Goal: Information Seeking & Learning: Learn about a topic

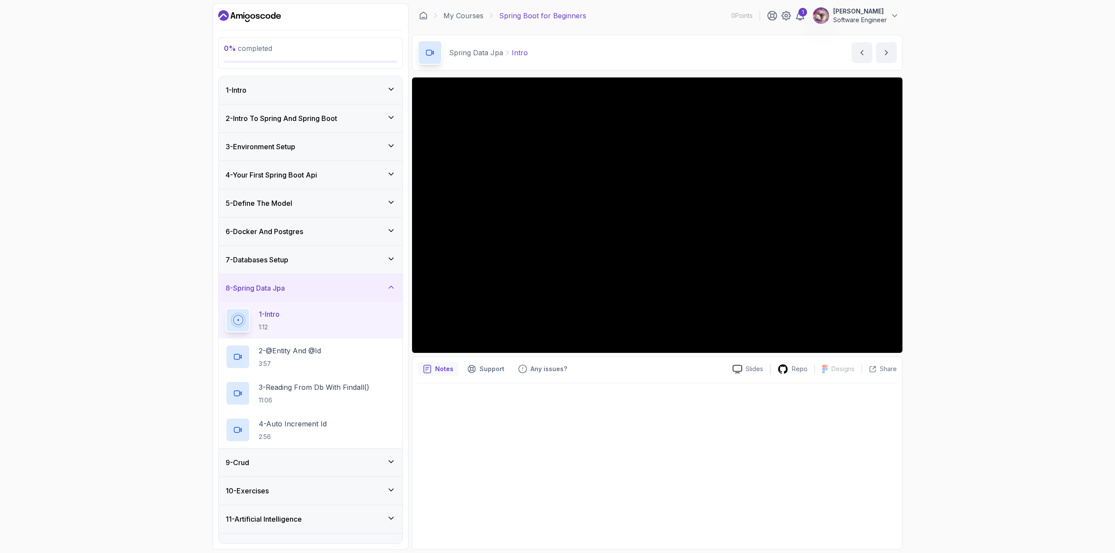
click at [349, 235] on div "6 - Docker And Postgres" at bounding box center [311, 231] width 170 height 10
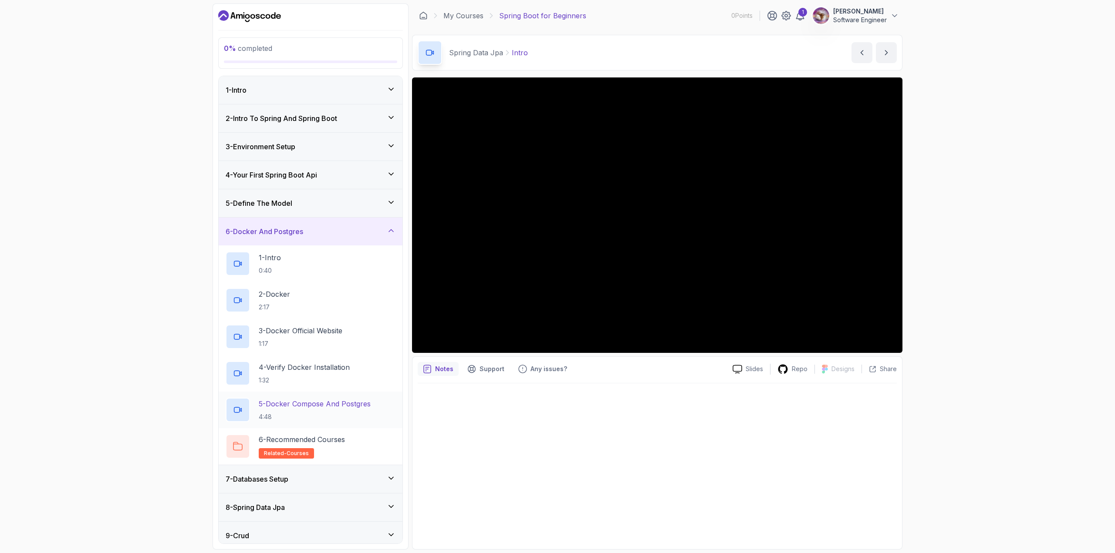
click at [366, 411] on h2 "5 - Docker Compose And Postgres 4:48" at bounding box center [315, 410] width 112 height 23
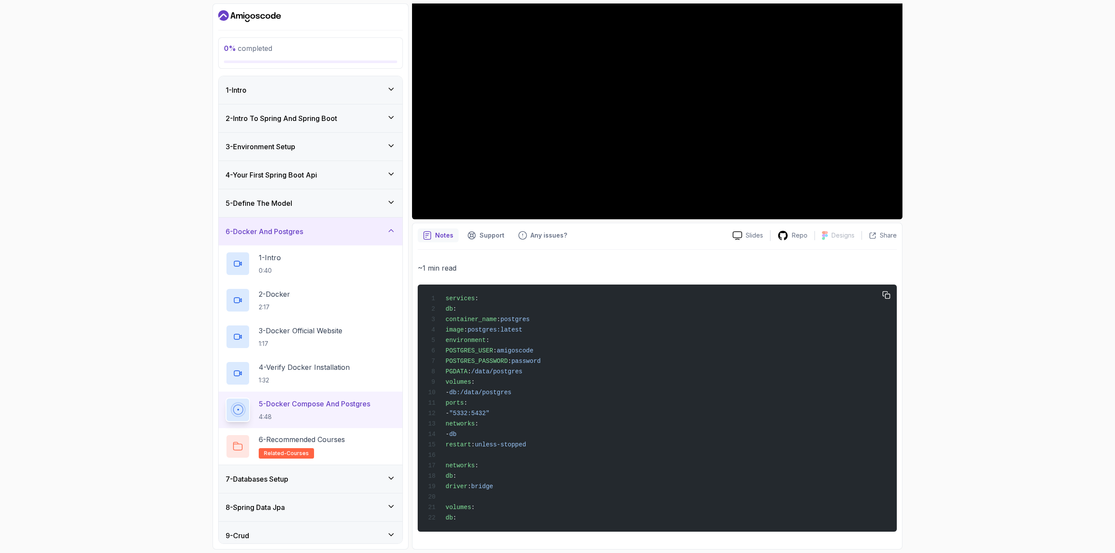
scroll to position [143, 0]
click at [335, 479] on div "7 - Databases Setup" at bounding box center [311, 479] width 170 height 10
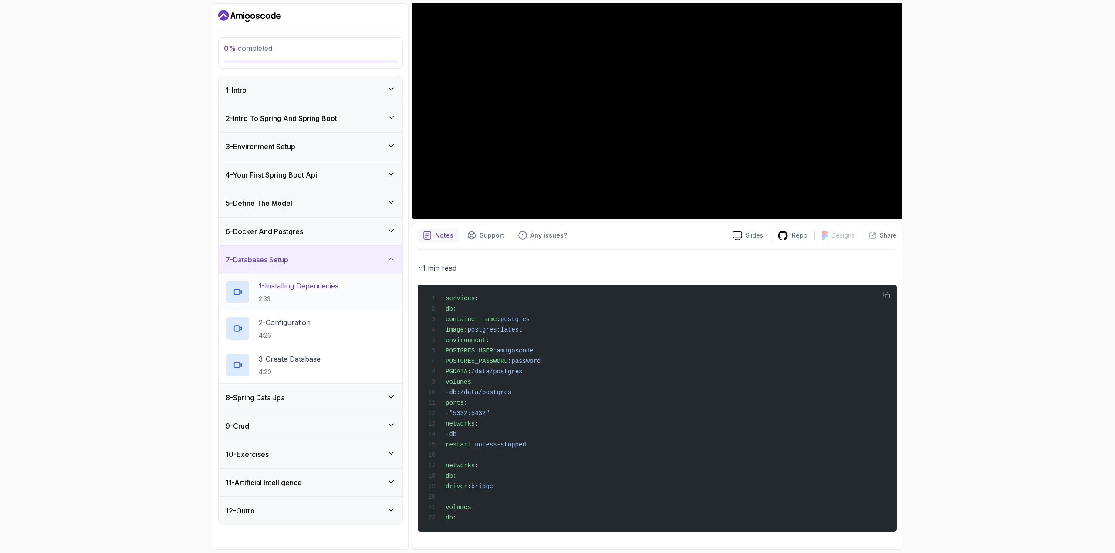
click at [331, 286] on p "1 - Installing Dependecies" at bounding box center [299, 286] width 80 height 10
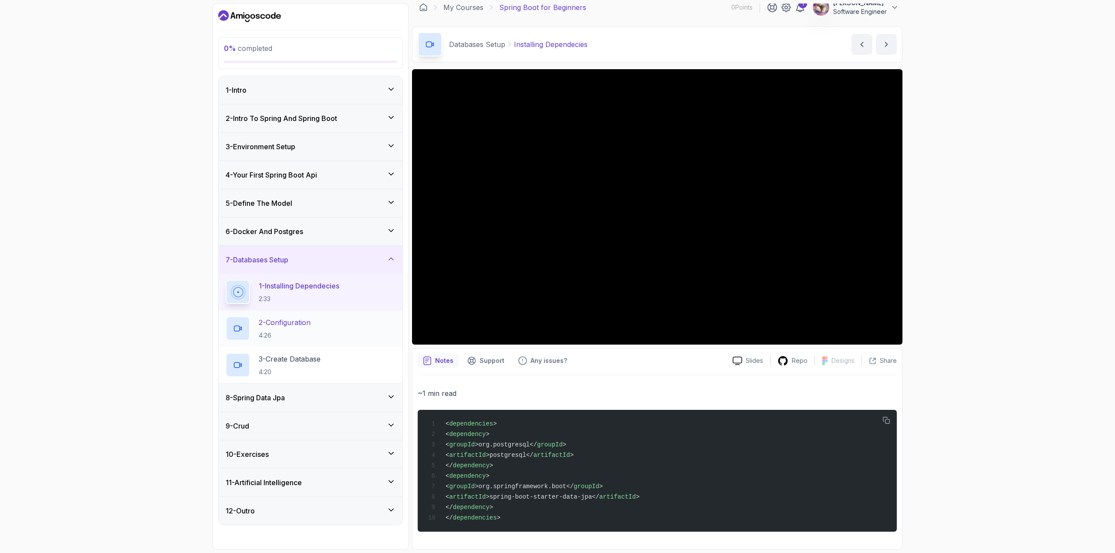
click at [285, 321] on p "2 - Configuration" at bounding box center [285, 322] width 52 height 10
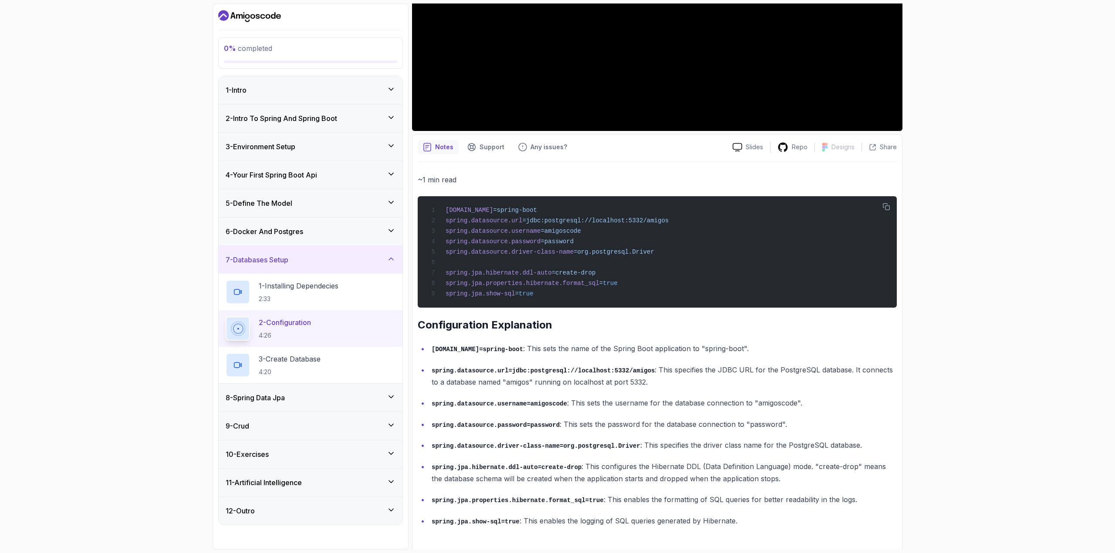
scroll to position [230, 0]
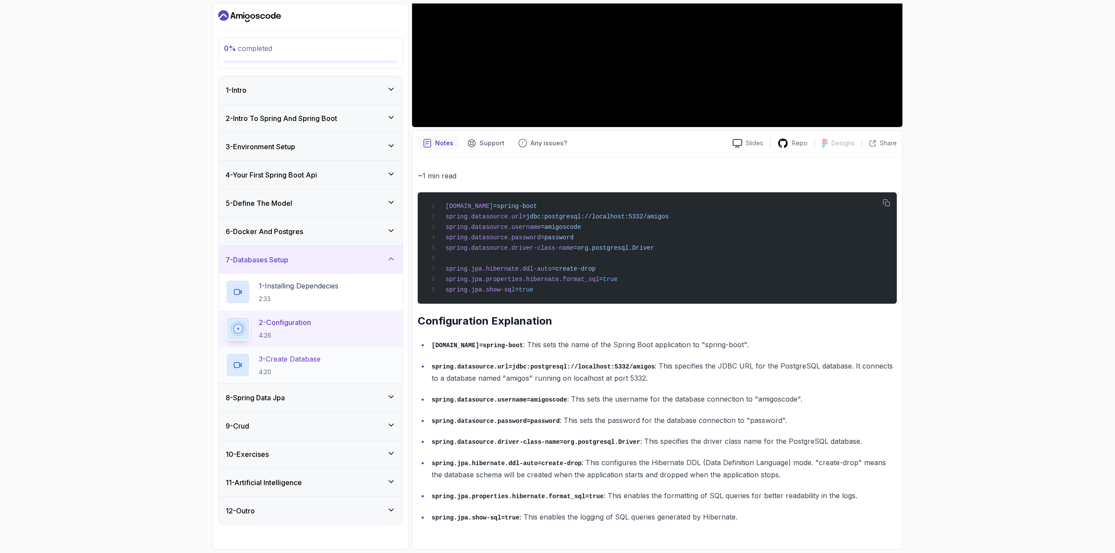
click at [329, 364] on div "3 - Create Database 4:20" at bounding box center [311, 365] width 170 height 24
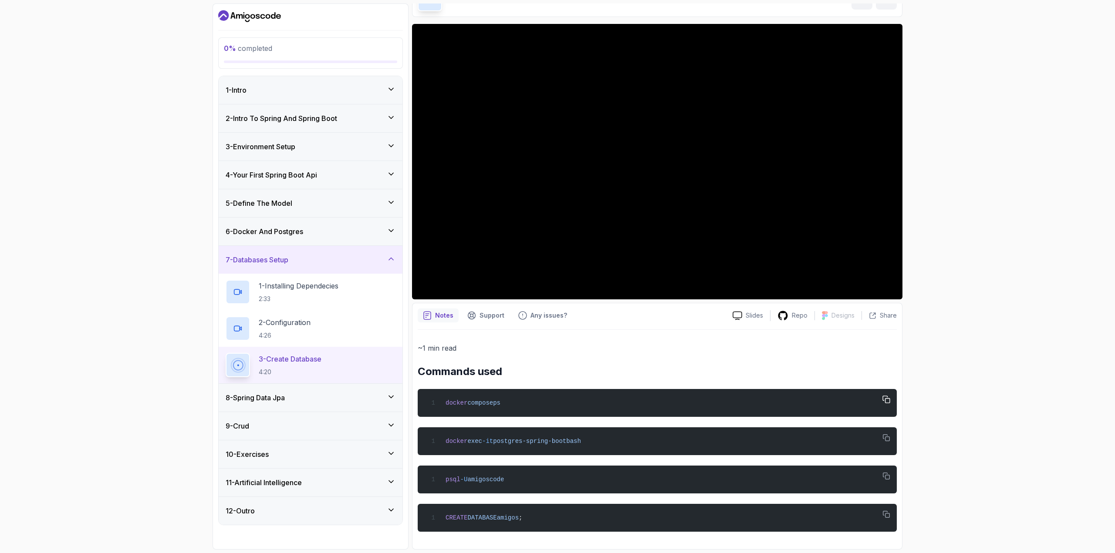
drag, startPoint x: 512, startPoint y: 398, endPoint x: 428, endPoint y: 402, distance: 85.0
click at [428, 402] on div "docker compose ps" at bounding box center [656, 402] width 465 height 17
copy span "docker compose ps"
drag, startPoint x: 589, startPoint y: 441, endPoint x: 427, endPoint y: 445, distance: 162.0
click at [427, 445] on div "docker exec -it postgres-spring-boot bash" at bounding box center [656, 441] width 465 height 17
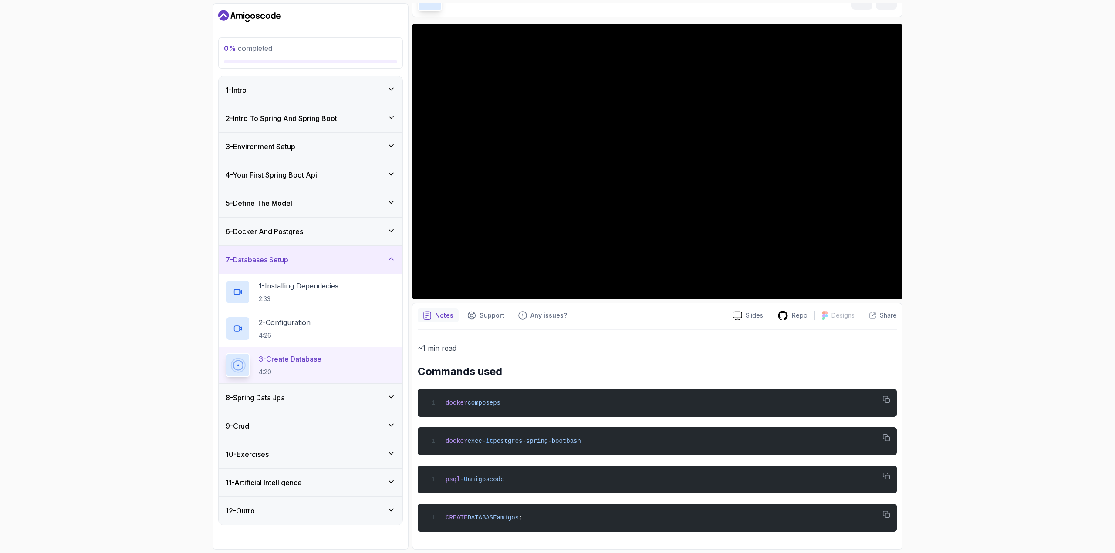
copy span "docker exec -it postgres-spring-boot bash"
drag, startPoint x: 527, startPoint y: 478, endPoint x: 432, endPoint y: 483, distance: 95.0
click at [432, 483] on div "psql -U amigoscode" at bounding box center [656, 479] width 465 height 17
click at [305, 400] on div "8 - Spring Data Jpa" at bounding box center [311, 398] width 170 height 10
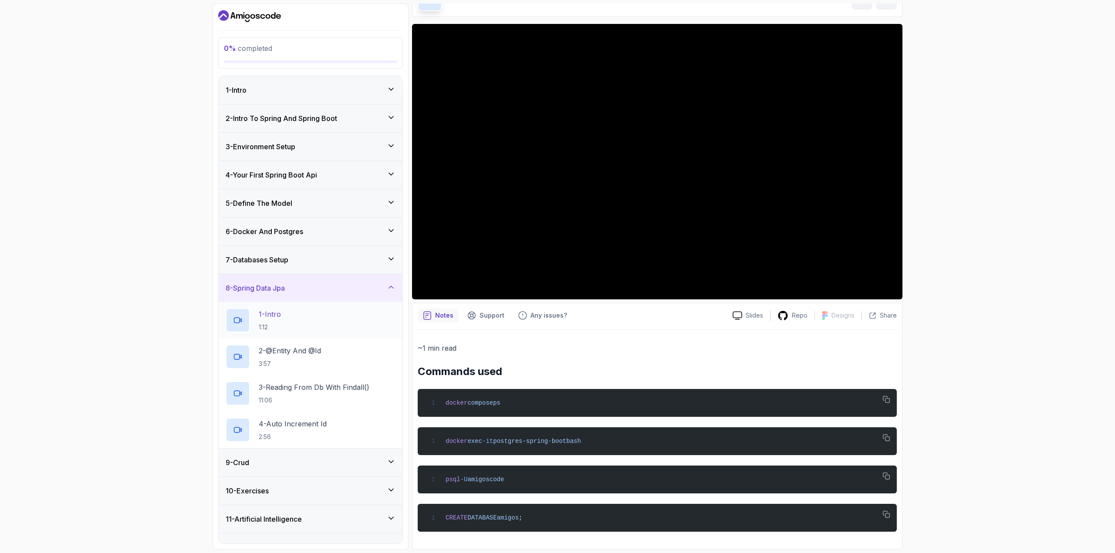
click at [338, 315] on div "1 - Intro 1:12" at bounding box center [311, 320] width 170 height 24
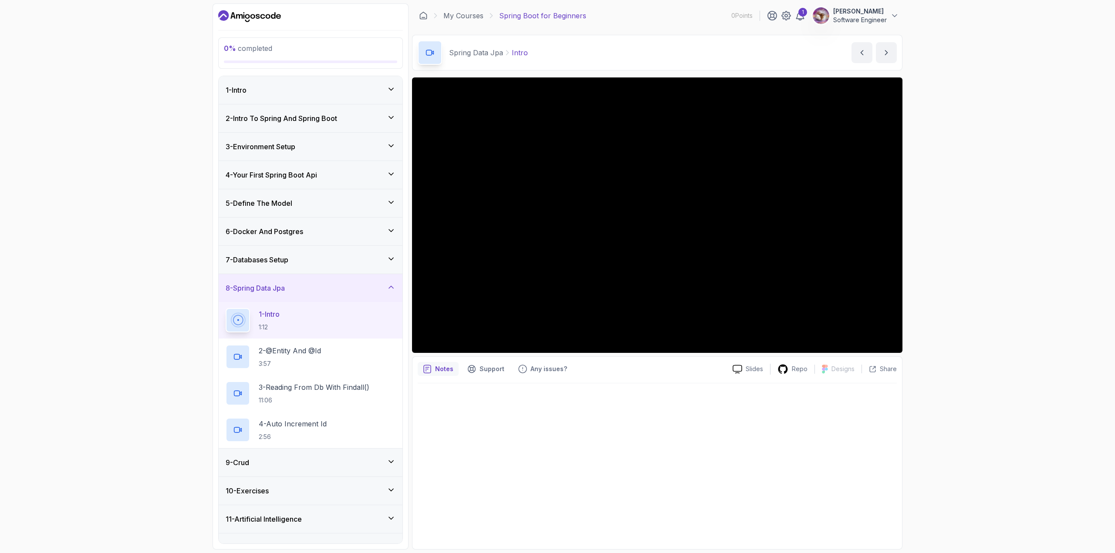
click at [351, 246] on div "7 - Databases Setup" at bounding box center [311, 260] width 184 height 28
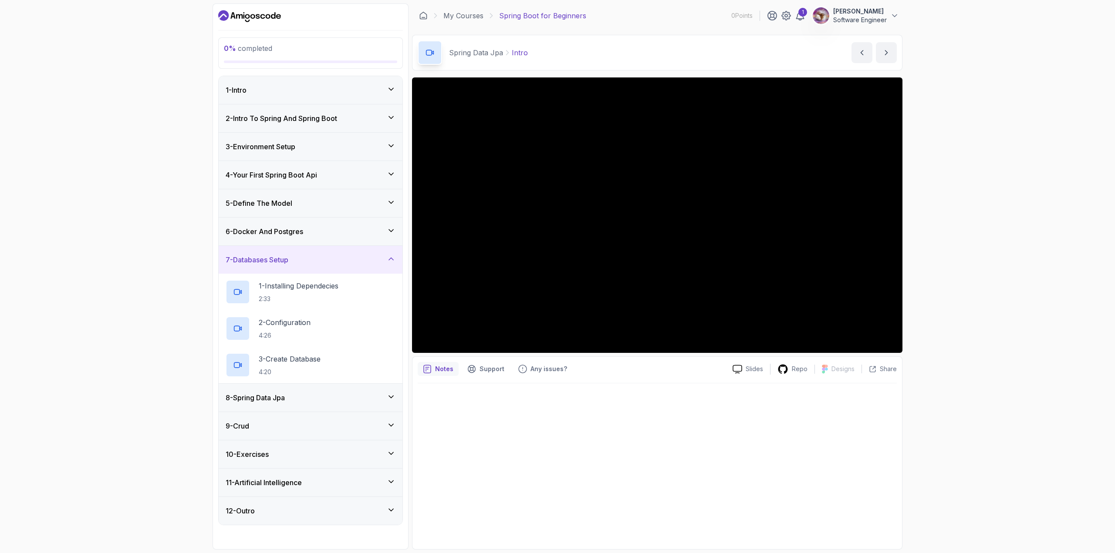
click at [350, 236] on div "6 - Docker And Postgres" at bounding box center [311, 231] width 170 height 10
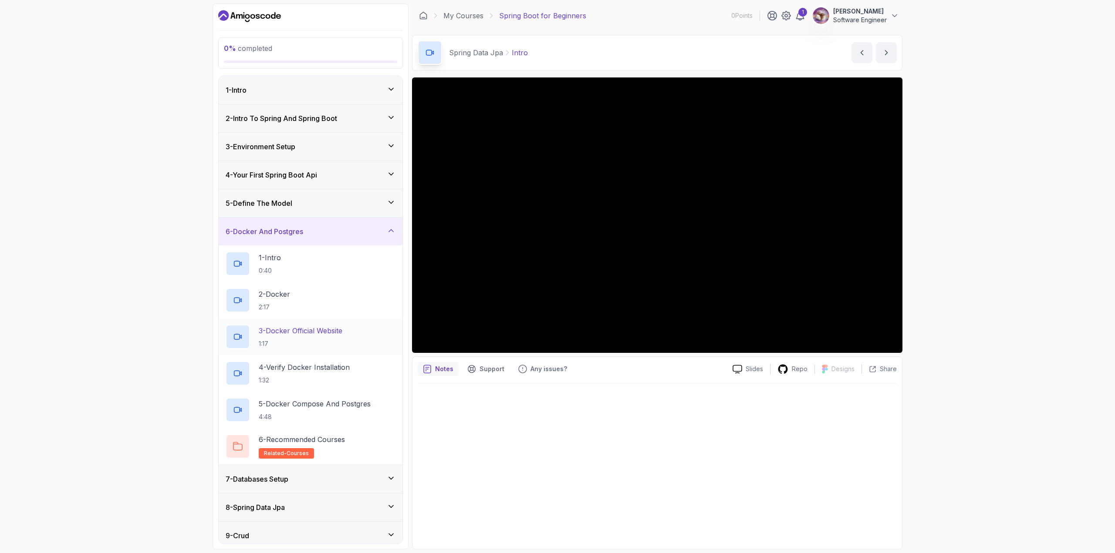
click at [336, 344] on p "1:17" at bounding box center [301, 344] width 84 height 9
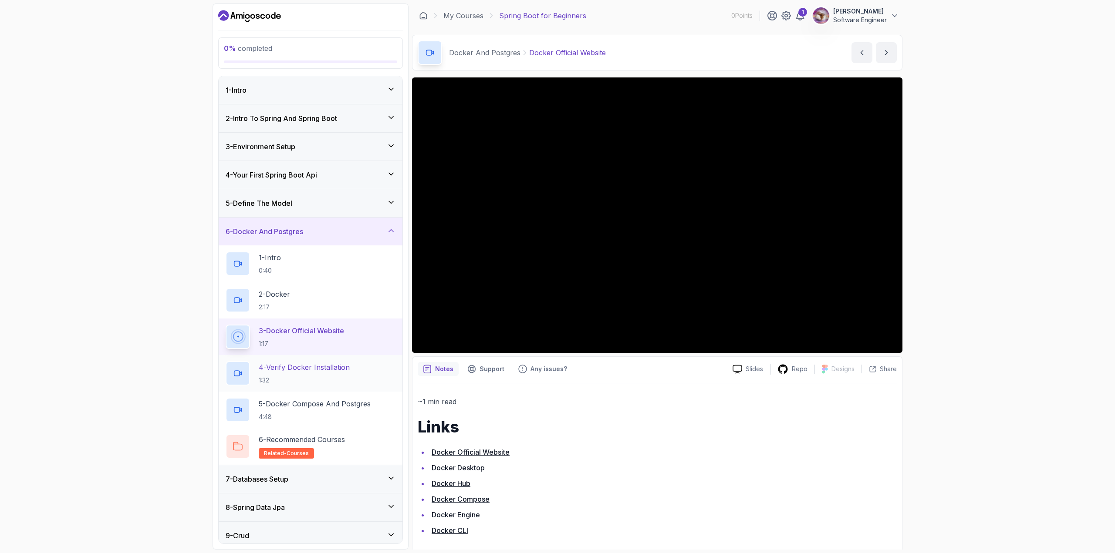
click at [334, 376] on p "1:32" at bounding box center [304, 380] width 91 height 9
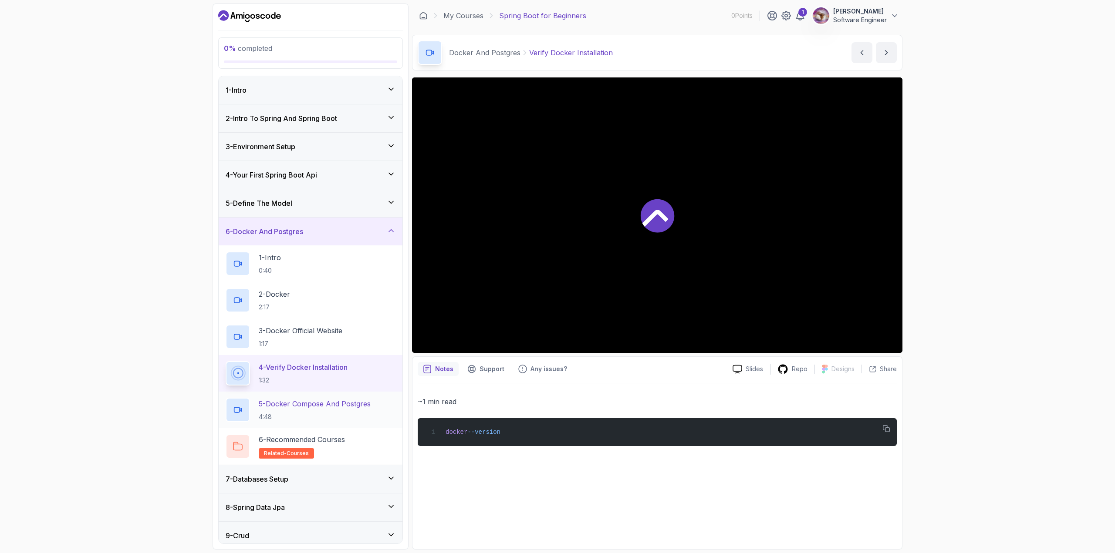
click at [331, 396] on div "5 - Docker Compose And Postgres 4:48" at bounding box center [311, 410] width 184 height 37
click at [323, 413] on p "4:48" at bounding box center [315, 417] width 112 height 9
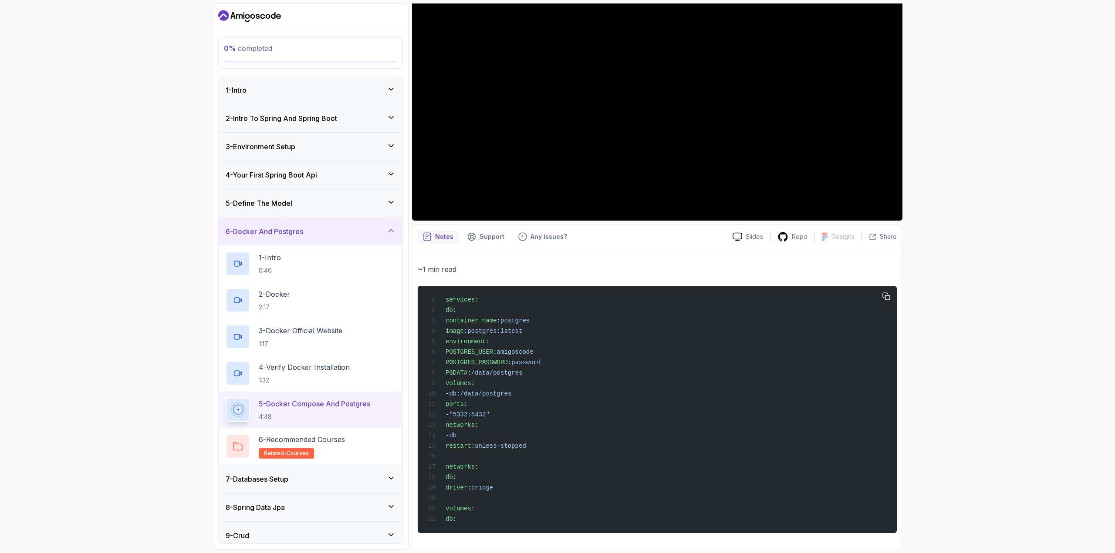
scroll to position [143, 0]
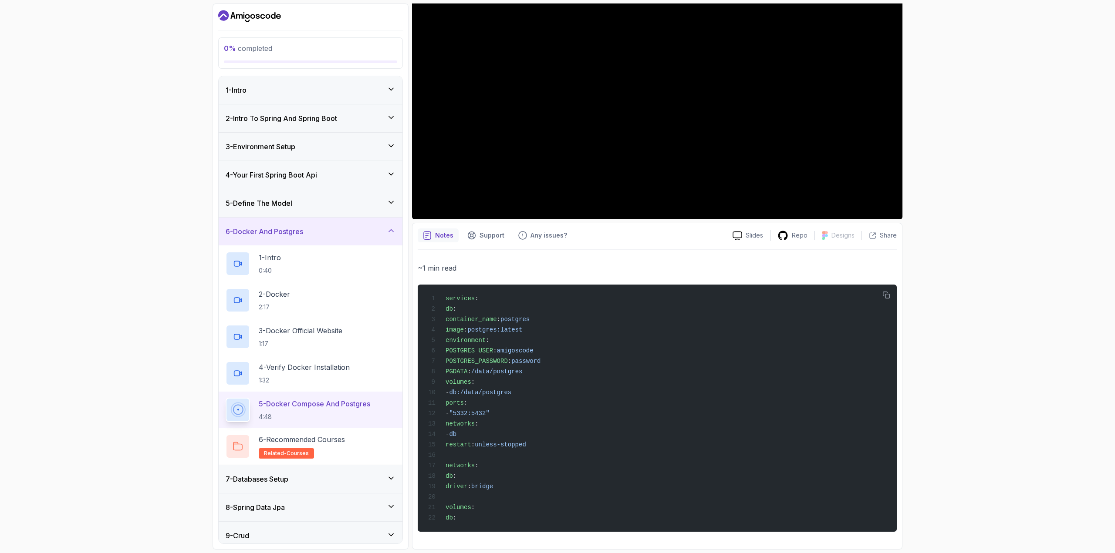
click at [276, 475] on h3 "7 - Databases Setup" at bounding box center [257, 479] width 63 height 10
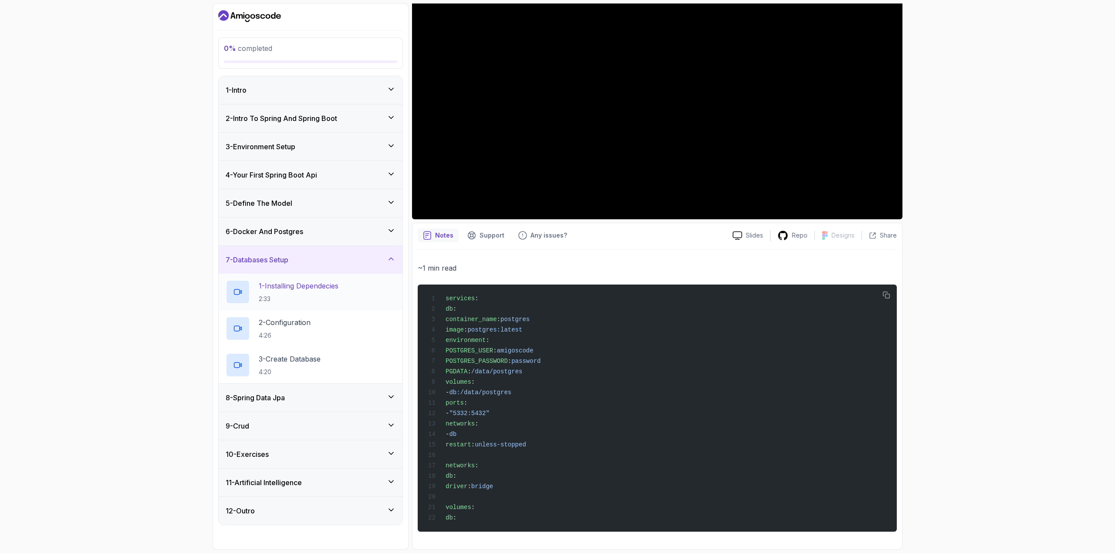
click at [309, 295] on p "2:33" at bounding box center [299, 299] width 80 height 9
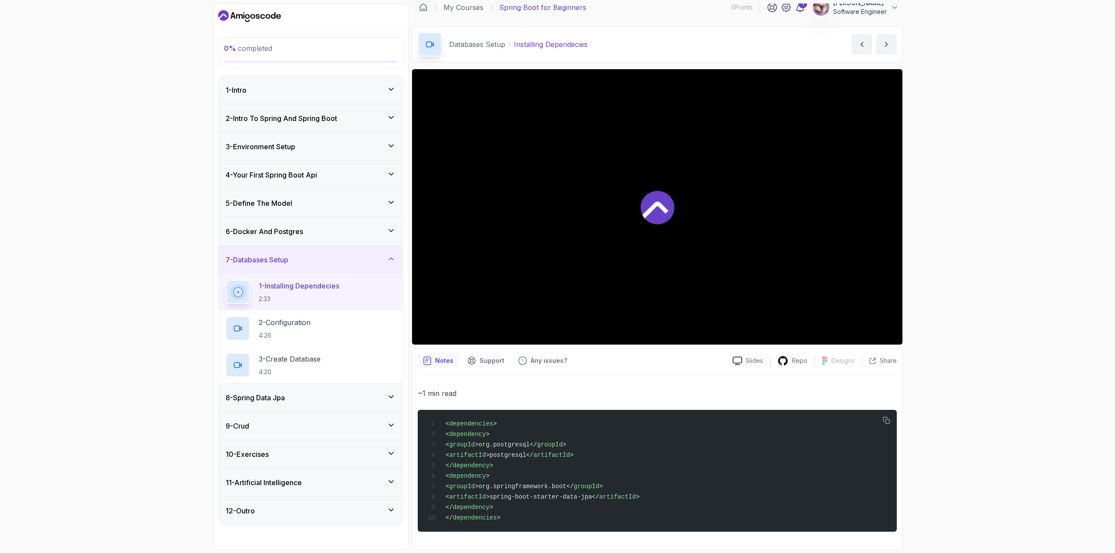
scroll to position [13, 0]
click at [322, 326] on div "2 - Configuration 4:26" at bounding box center [311, 329] width 170 height 24
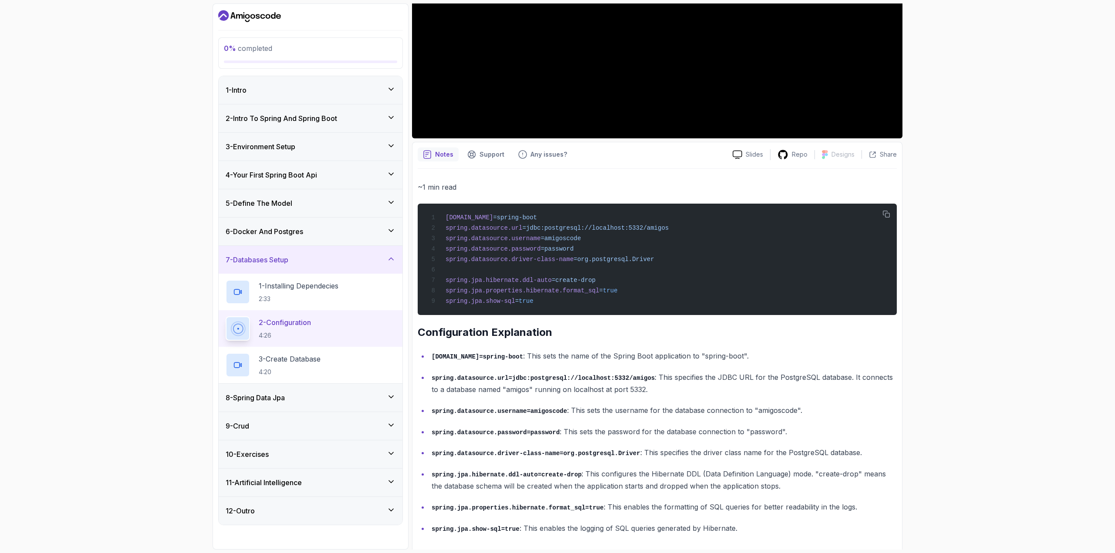
scroll to position [230, 0]
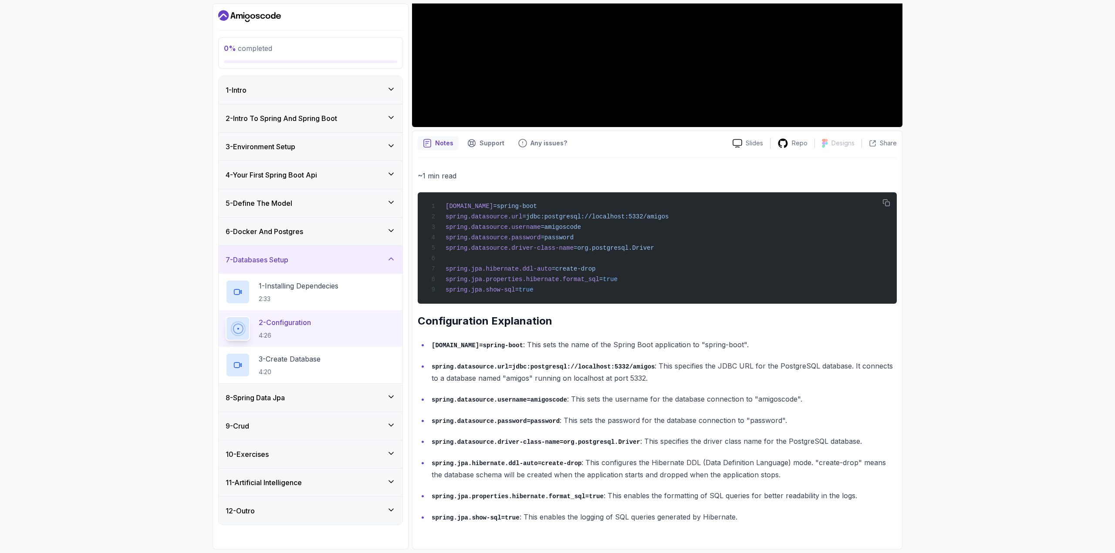
click at [293, 391] on div "8 - Spring Data Jpa" at bounding box center [311, 398] width 184 height 28
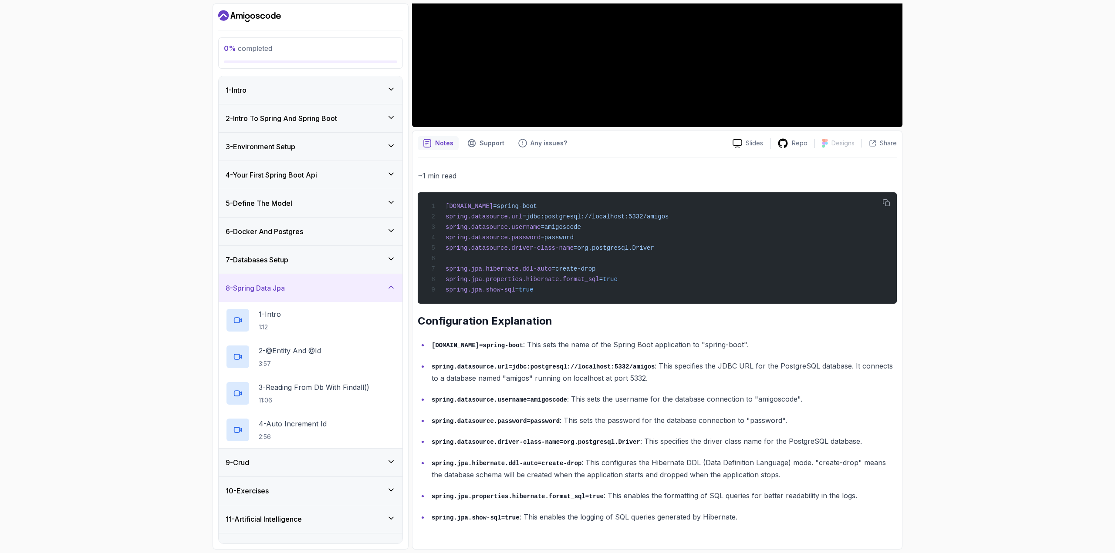
click at [303, 249] on div "7 - Databases Setup" at bounding box center [311, 260] width 184 height 28
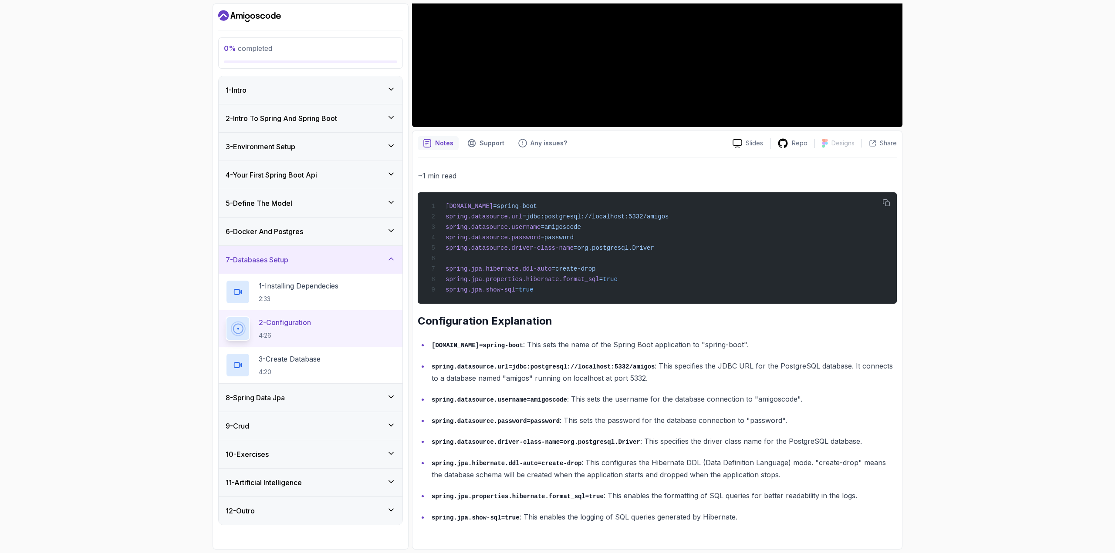
click at [316, 395] on div "8 - Spring Data Jpa" at bounding box center [311, 398] width 170 height 10
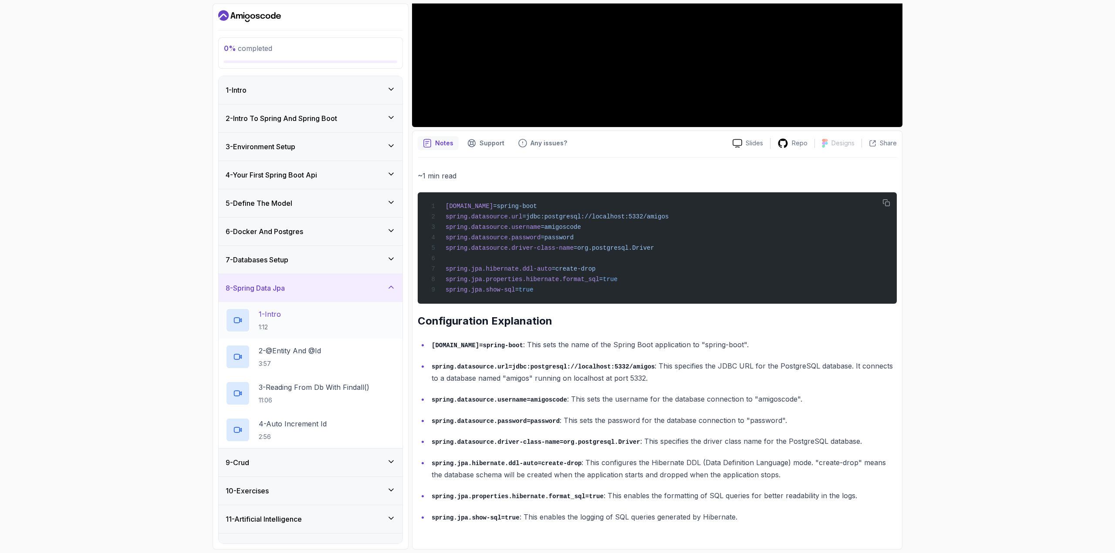
click at [307, 311] on div "1 - Intro 1:12" at bounding box center [311, 320] width 170 height 24
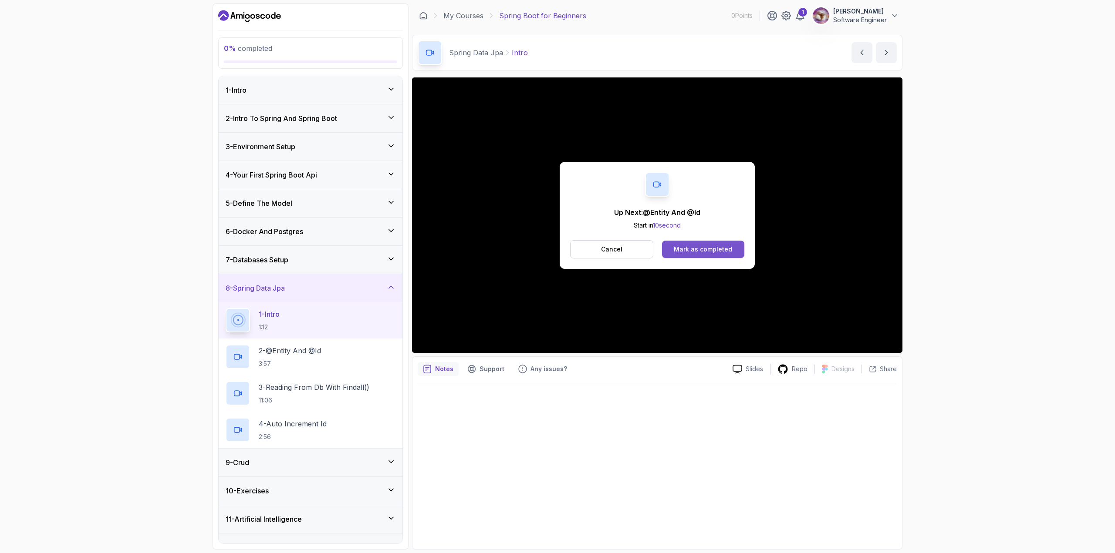
click at [691, 253] on div "Mark as completed" at bounding box center [703, 249] width 58 height 9
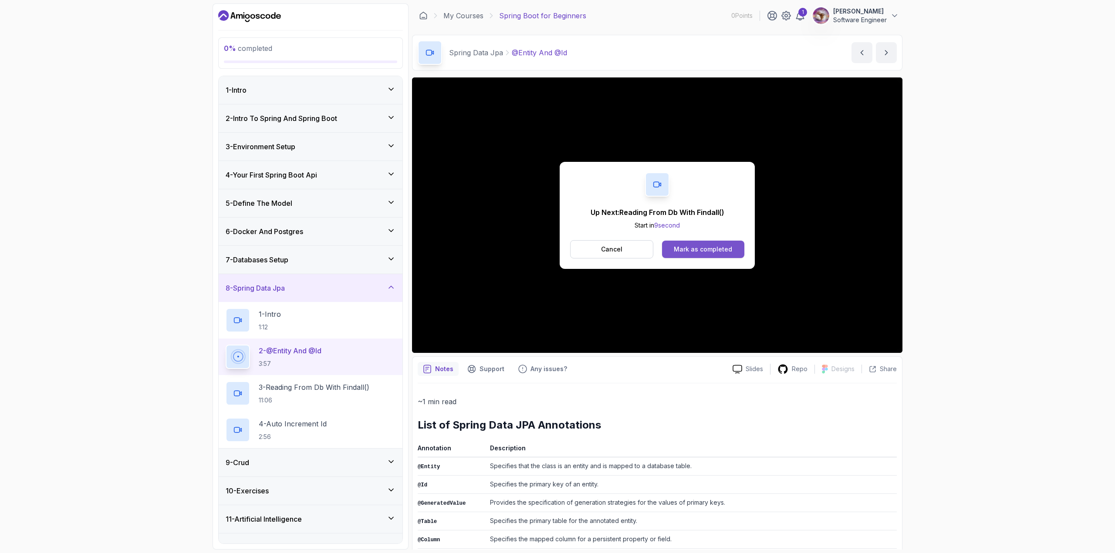
click at [692, 253] on div "Mark as completed" at bounding box center [703, 249] width 58 height 9
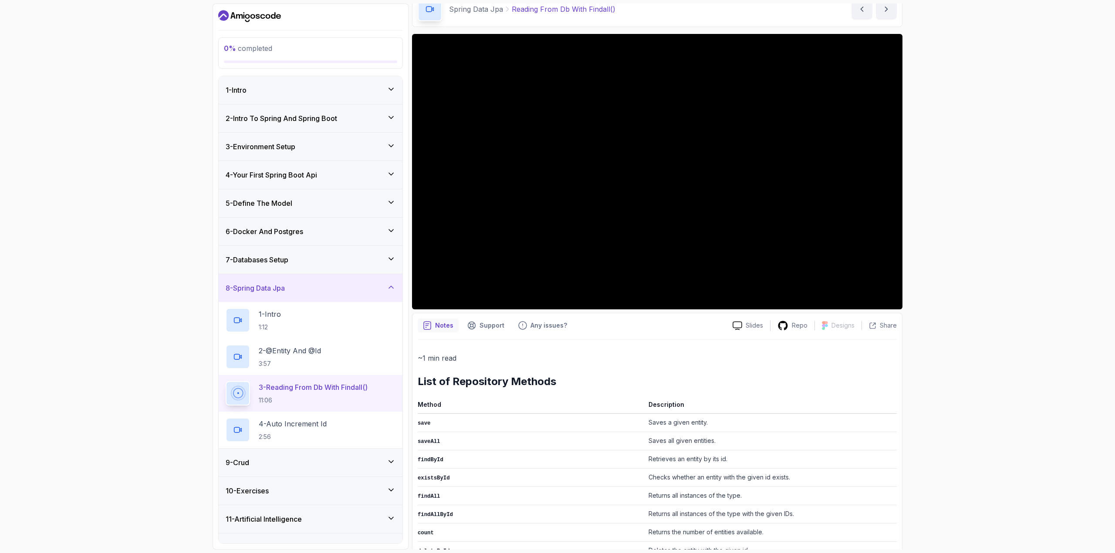
scroll to position [206, 0]
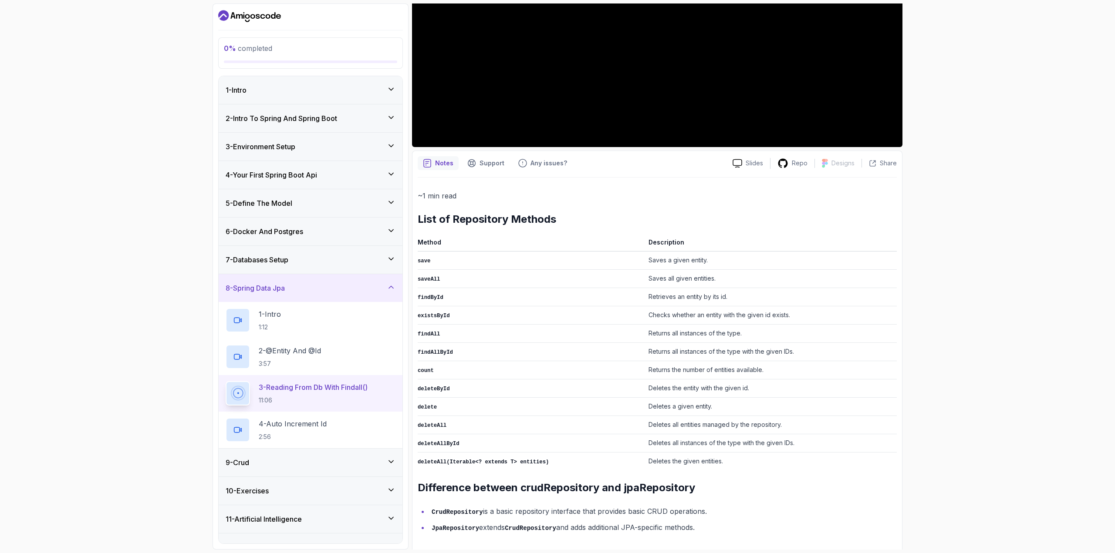
drag, startPoint x: 1113, startPoint y: 574, endPoint x: 1025, endPoint y: 249, distance: 336.1
click at [1025, 249] on div "0 % completed 1 - Intro 2 - Intro To Spring And Spring Boot 3 - Environment Set…" at bounding box center [557, 276] width 1115 height 553
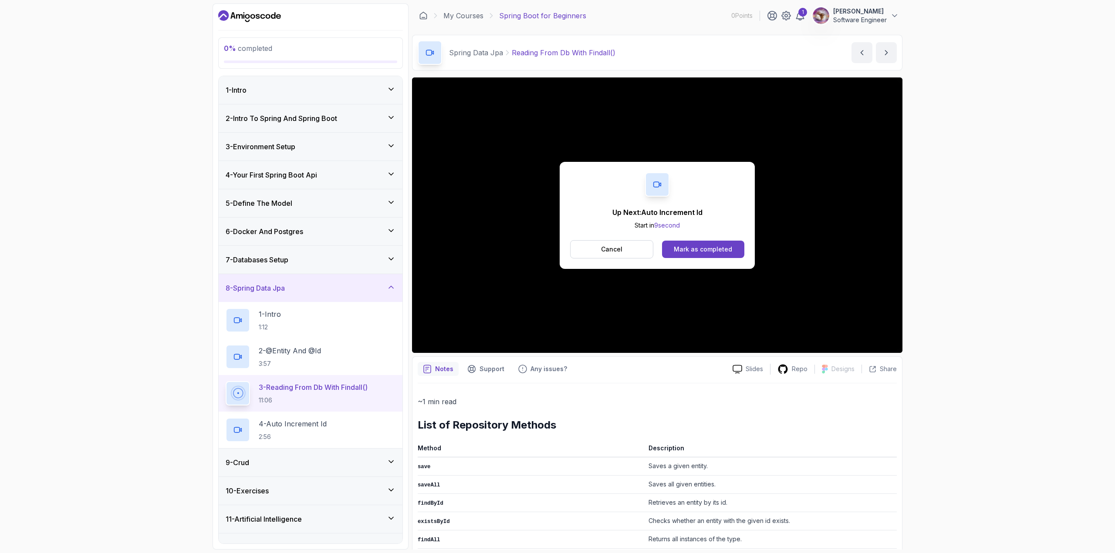
click at [700, 259] on div "Up Next: Auto Increment Id Start in 9 second Cancel Mark as completed" at bounding box center [656, 215] width 195 height 107
click at [703, 249] on div "Mark as completed" at bounding box center [703, 249] width 58 height 9
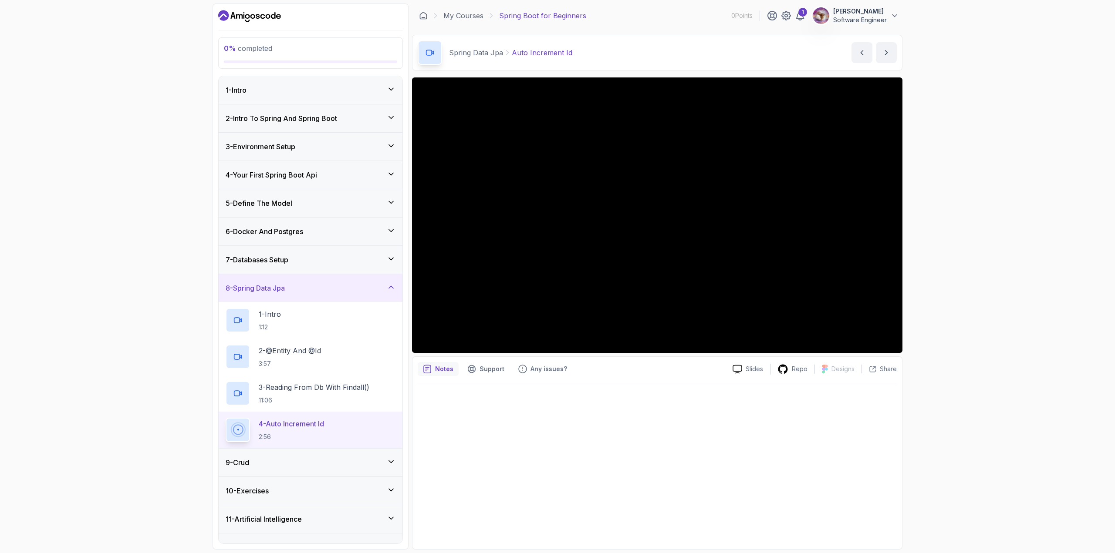
drag, startPoint x: 703, startPoint y: 249, endPoint x: 912, endPoint y: 300, distance: 215.0
click at [912, 300] on div "0 % completed 1 - Intro 2 - Intro To Spring And Spring Boot 3 - Environment Set…" at bounding box center [557, 276] width 1115 height 553
drag, startPoint x: 902, startPoint y: 305, endPoint x: 679, endPoint y: 390, distance: 238.5
click at [679, 390] on div at bounding box center [657, 464] width 479 height 161
drag, startPoint x: 679, startPoint y: 390, endPoint x: 628, endPoint y: 406, distance: 53.1
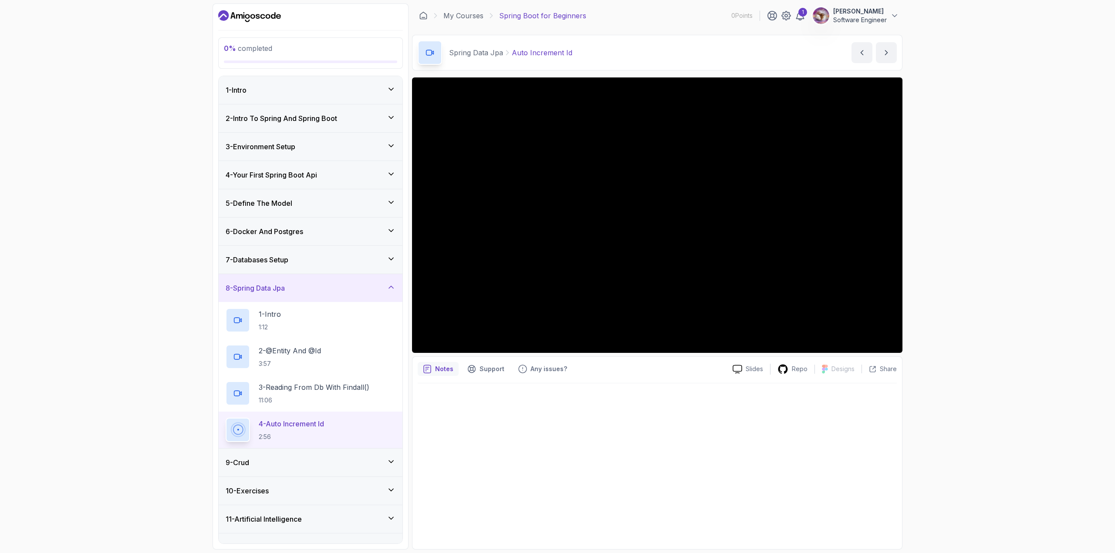
drag, startPoint x: 628, startPoint y: 406, endPoint x: 602, endPoint y: 418, distance: 28.8
click at [602, 418] on div at bounding box center [657, 464] width 479 height 161
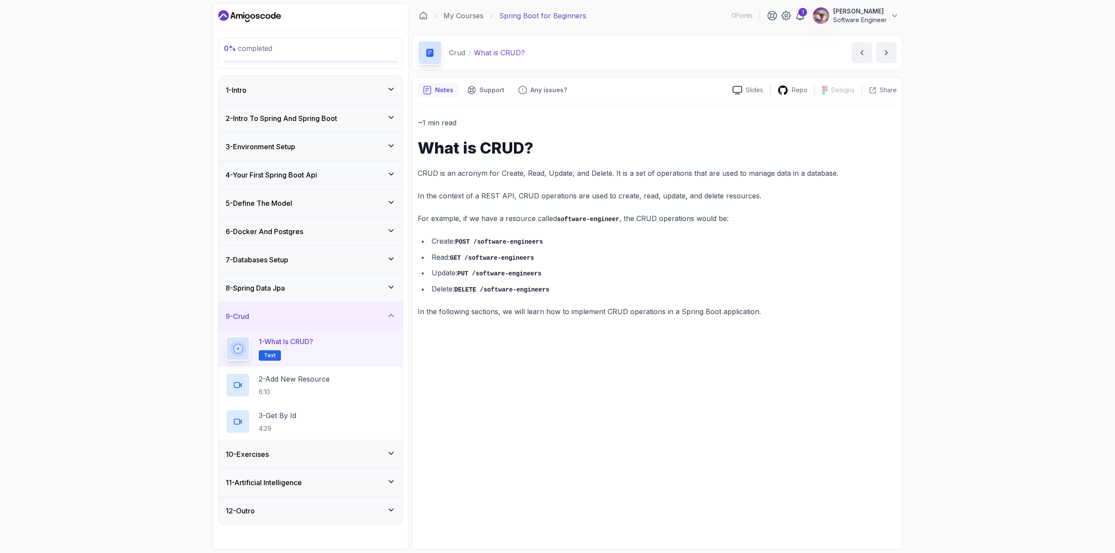
drag, startPoint x: 739, startPoint y: 325, endPoint x: 0, endPoint y: 570, distance: 778.3
click at [502, 356] on div "~1 min read What is CRUD? CRUD is an acronym for Create, Read, Update, and Dele…" at bounding box center [657, 324] width 479 height 440
click at [402, 387] on div "2 - Add New Resource 6:10" at bounding box center [311, 385] width 184 height 37
click at [386, 384] on div "2 - Add New Resource 6:10" at bounding box center [311, 385] width 170 height 24
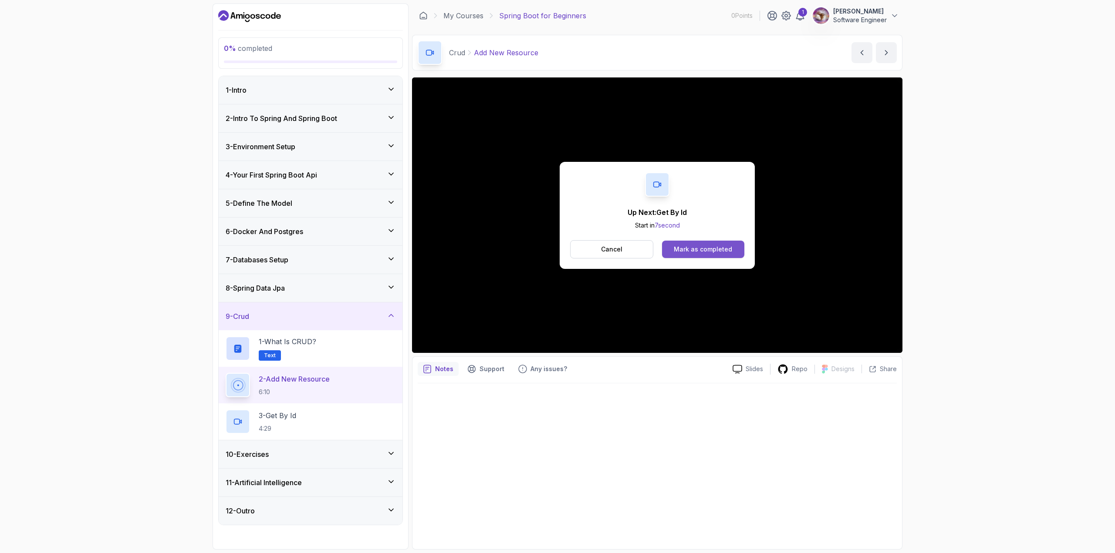
click at [701, 252] on div "Mark as completed" at bounding box center [703, 249] width 58 height 9
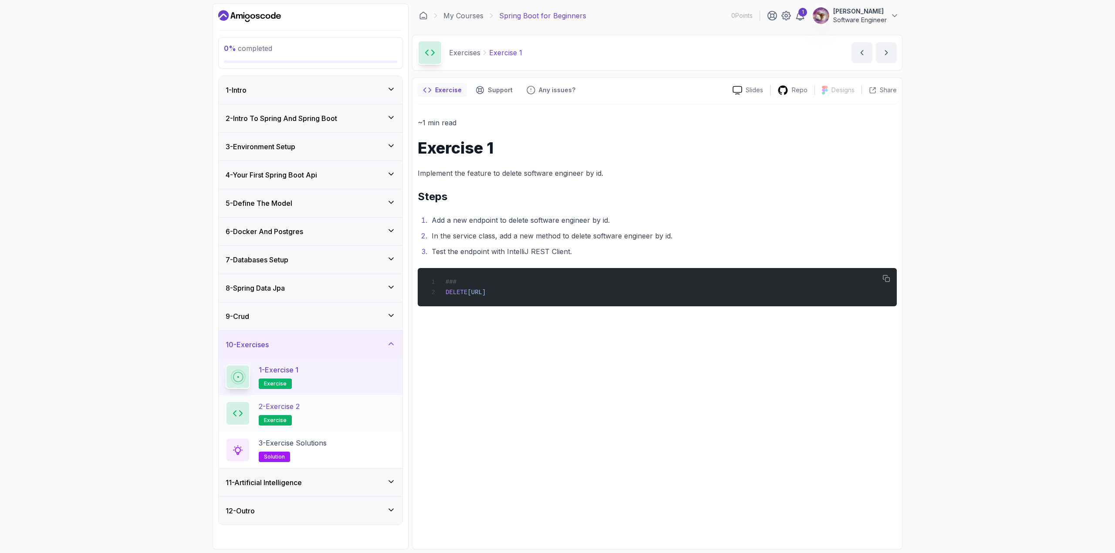
click at [314, 425] on div "2 - Exercise 2 exercise" at bounding box center [311, 413] width 170 height 24
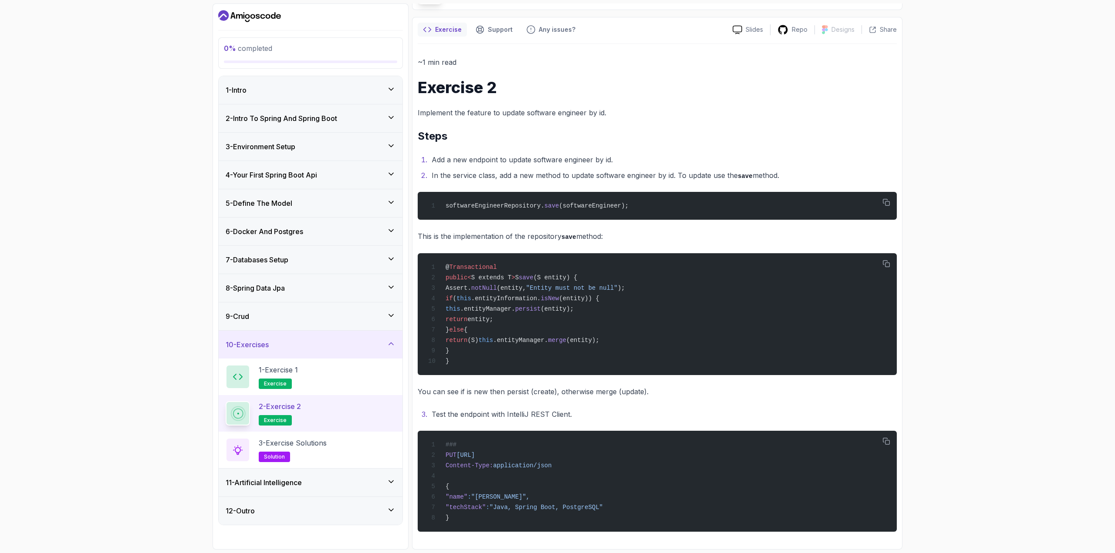
scroll to position [69, 0]
click at [346, 481] on div "11 - Artificial Intelligence" at bounding box center [311, 483] width 170 height 10
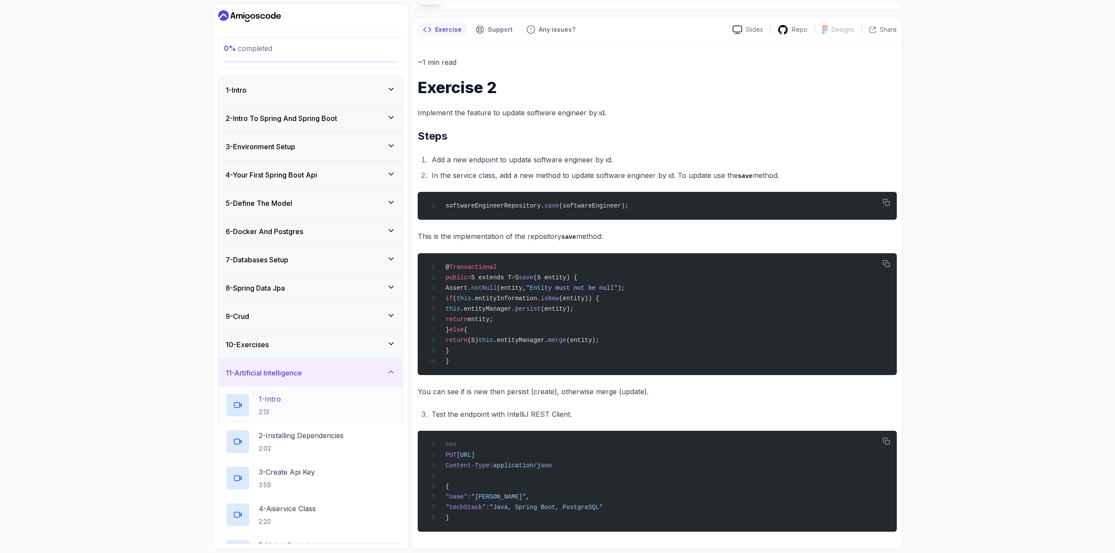
click at [349, 407] on div "1 - Intro 2:13" at bounding box center [311, 405] width 170 height 24
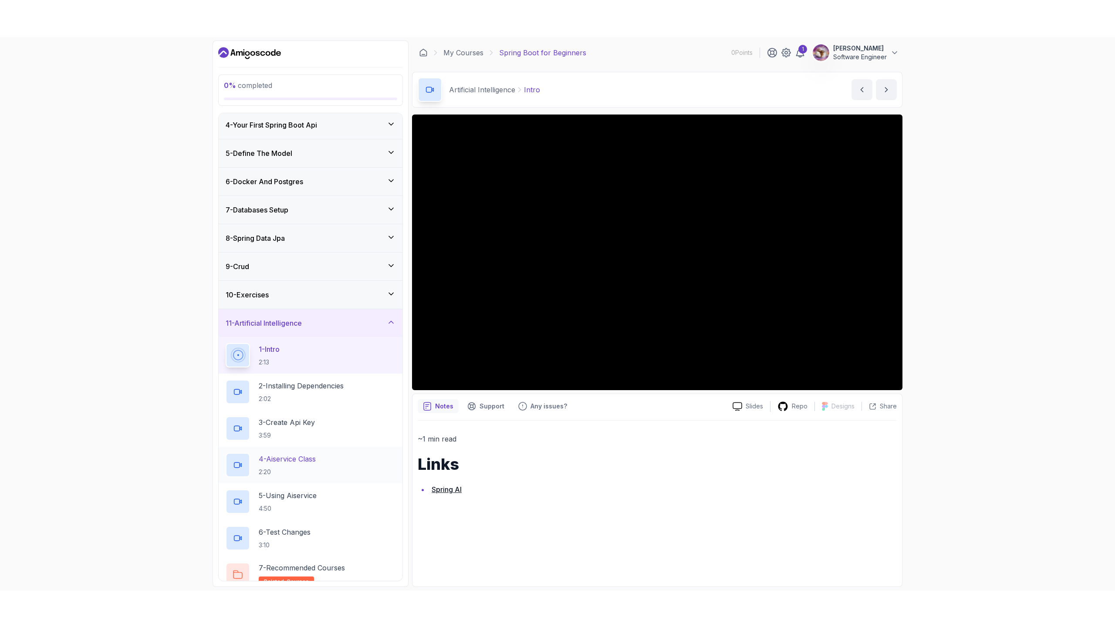
scroll to position [128, 0]
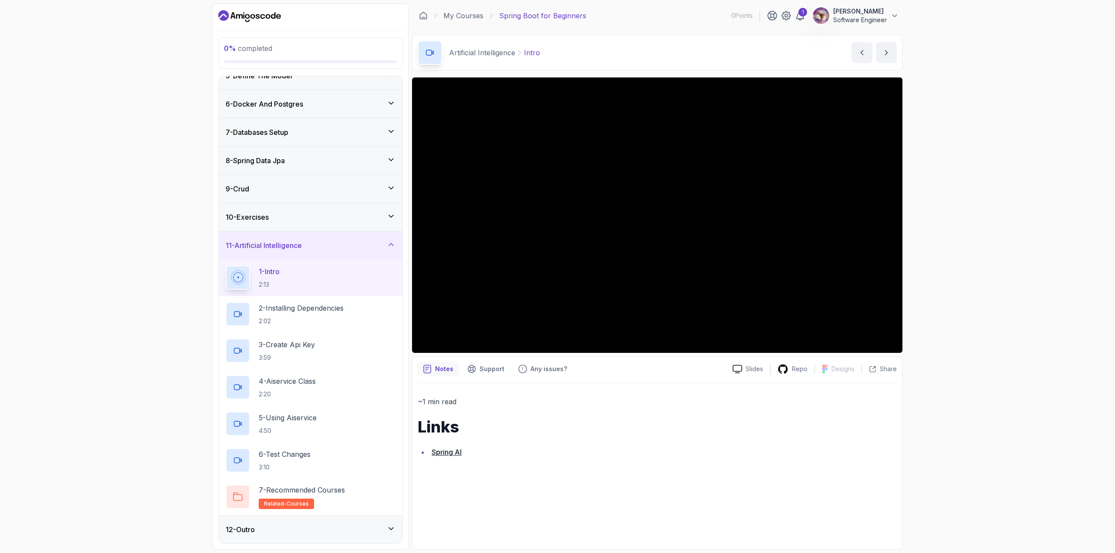
drag, startPoint x: 453, startPoint y: 348, endPoint x: 717, endPoint y: 410, distance: 270.5
click at [717, 410] on div "~1 min read Links Spring AI" at bounding box center [657, 427] width 479 height 63
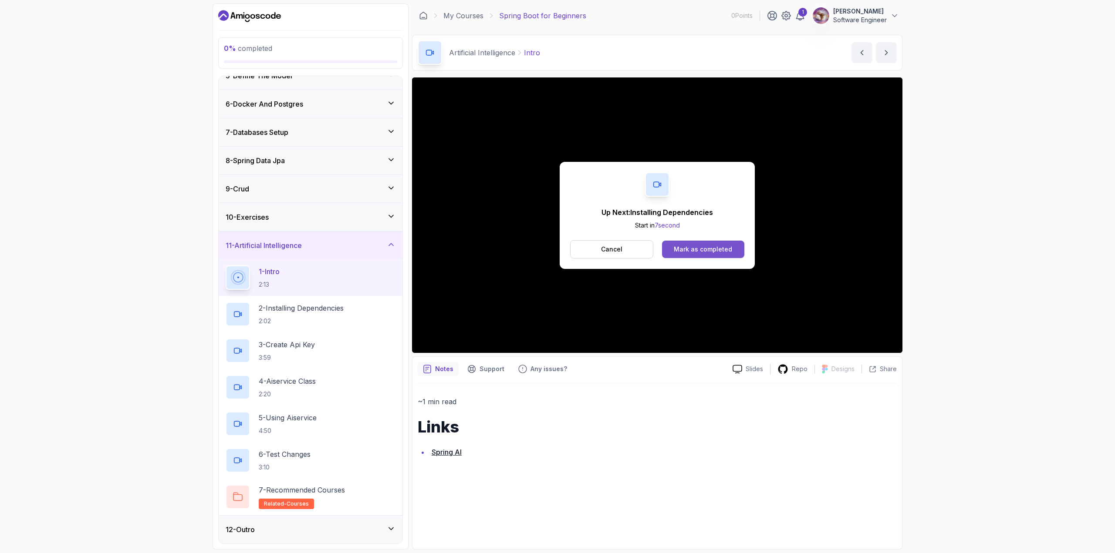
click at [717, 251] on div "Mark as completed" at bounding box center [703, 249] width 58 height 9
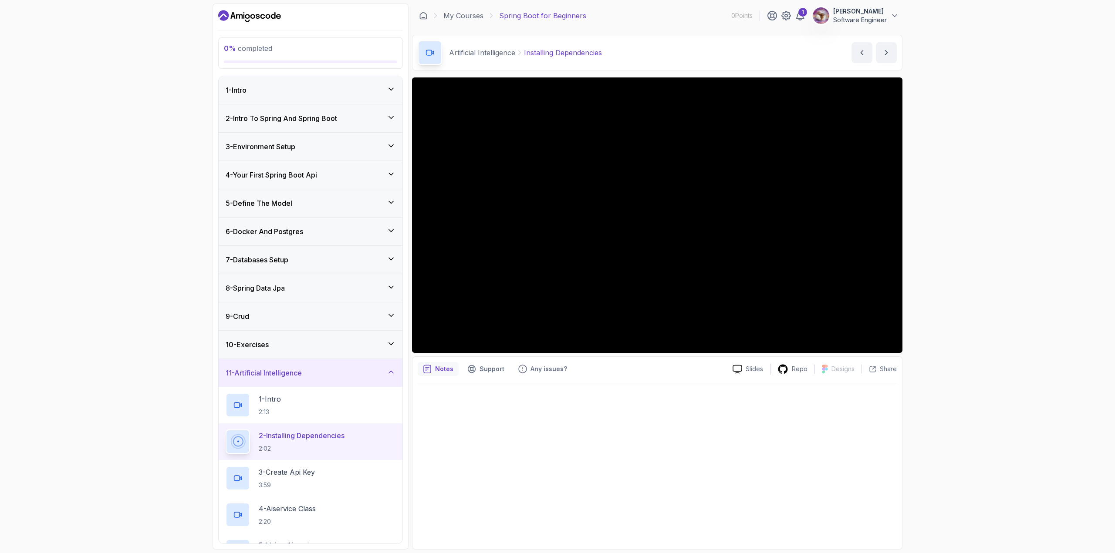
click at [340, 76] on div "1 - Intro" at bounding box center [311, 90] width 184 height 28
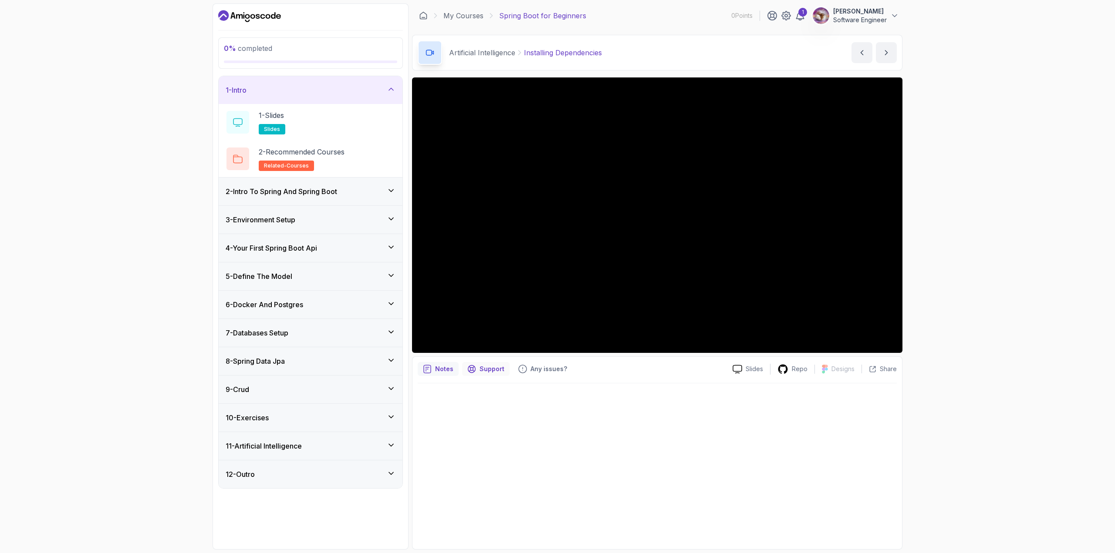
click at [500, 371] on p "Support" at bounding box center [491, 369] width 25 height 9
click at [546, 371] on p "Any issues?" at bounding box center [548, 369] width 37 height 9
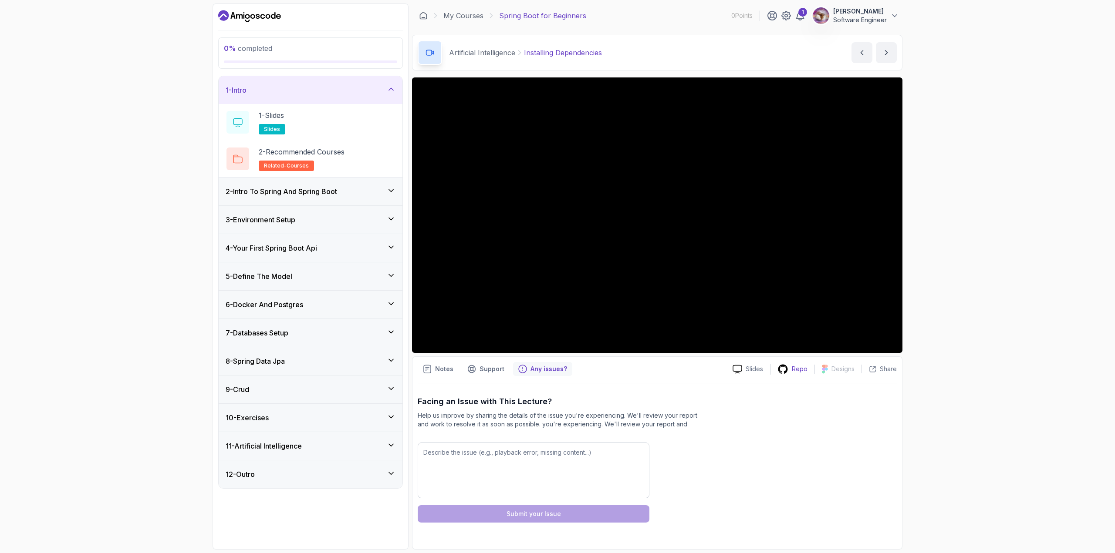
click at [786, 371] on icon at bounding box center [782, 369] width 11 height 11
click at [357, 444] on div "11 - Artificial Intelligence" at bounding box center [311, 446] width 170 height 10
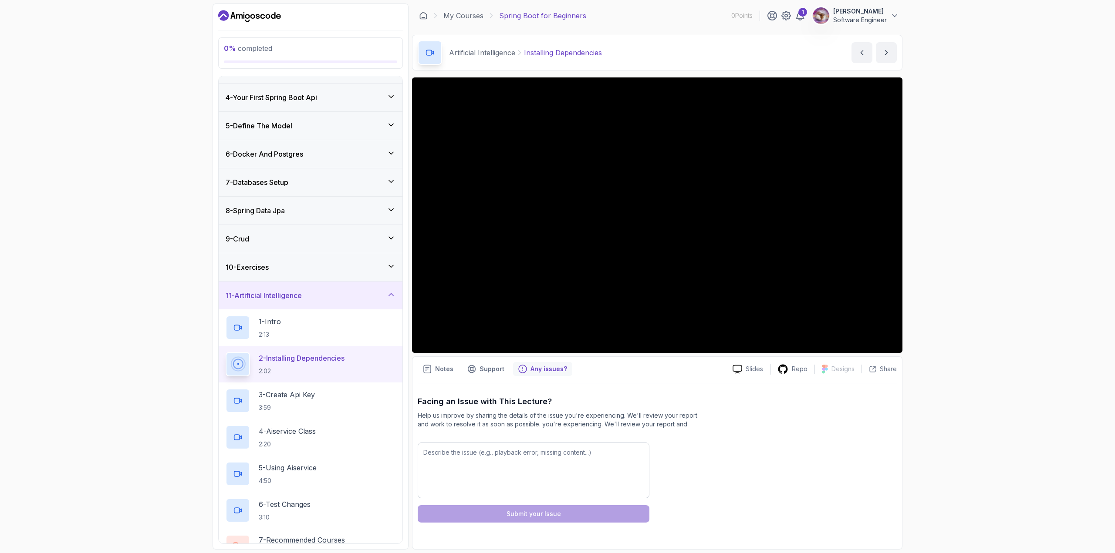
scroll to position [87, 0]
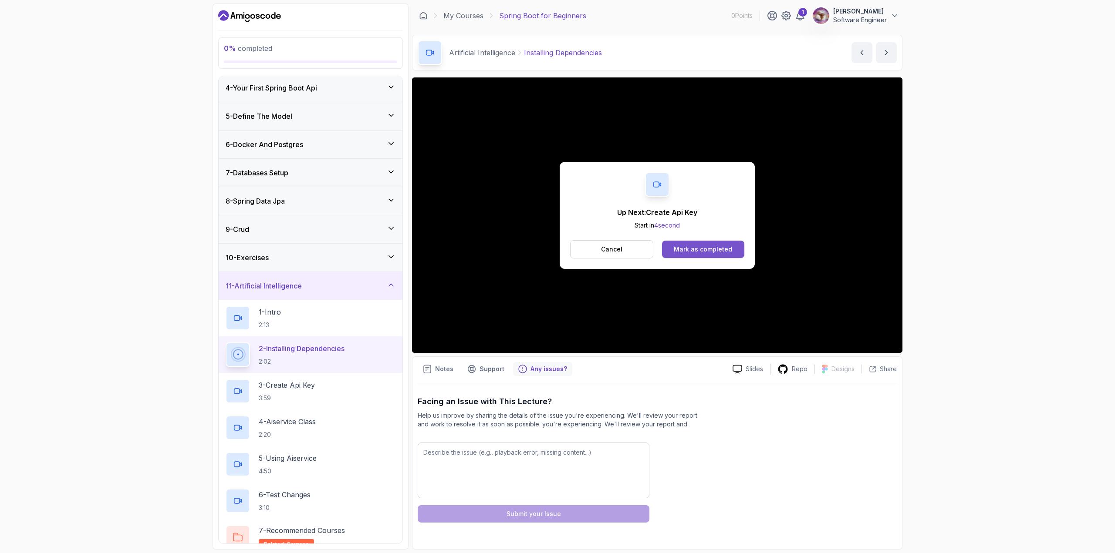
click at [672, 245] on button "Mark as completed" at bounding box center [703, 249] width 82 height 17
